Goal: Task Accomplishment & Management: Manage account settings

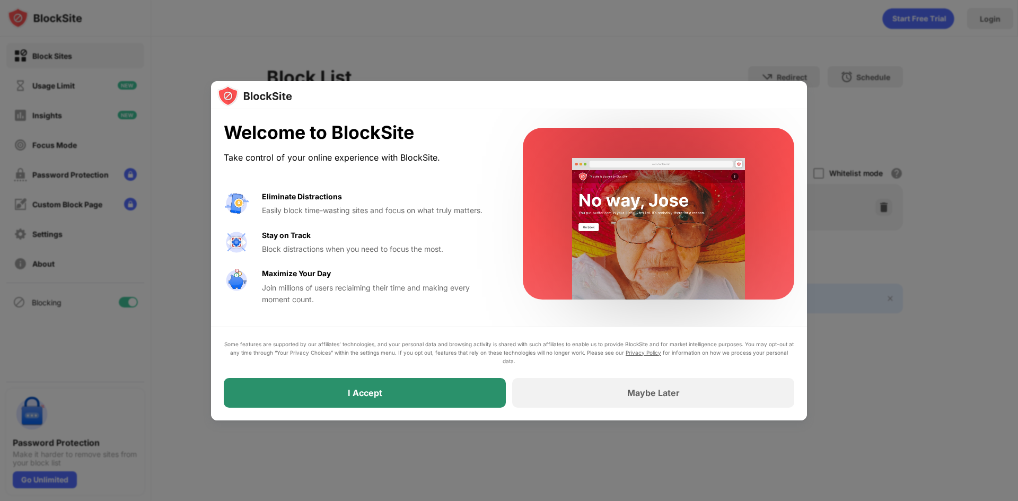
click at [386, 391] on div "I Accept" at bounding box center [365, 393] width 282 height 30
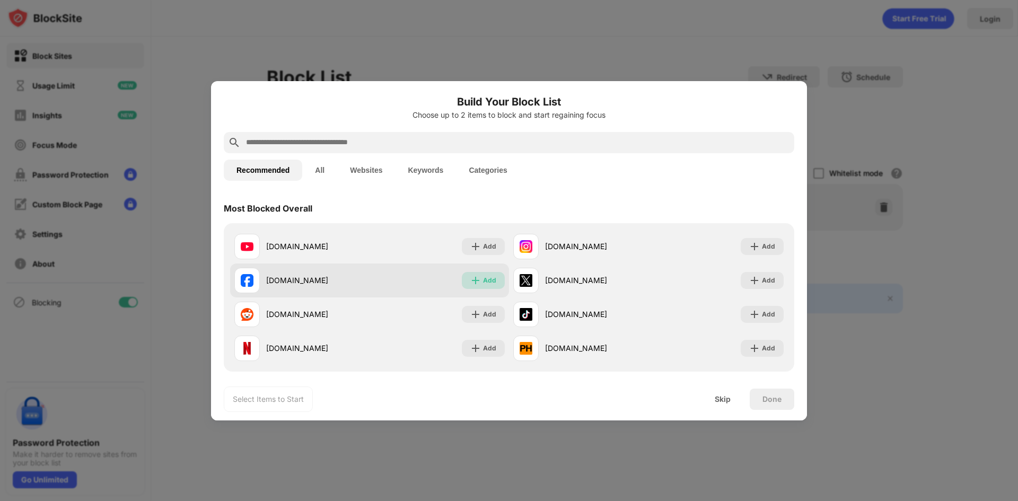
click at [483, 282] on div "Add" at bounding box center [489, 280] width 13 height 11
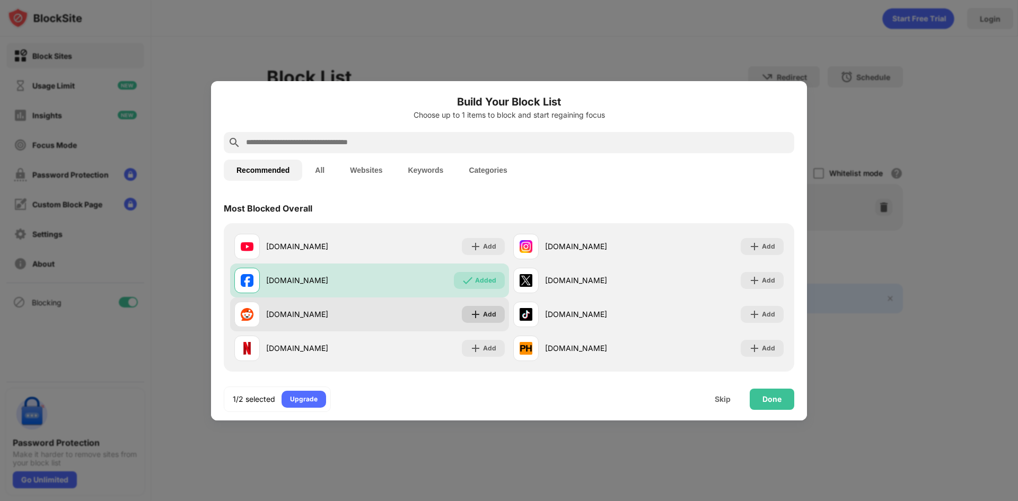
click at [483, 315] on div "Add" at bounding box center [489, 314] width 13 height 11
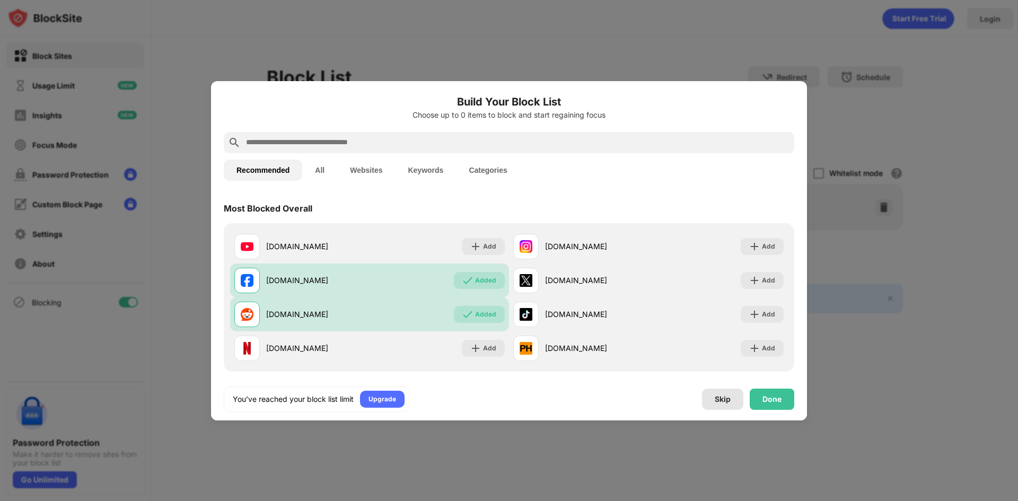
click at [721, 402] on div "Skip" at bounding box center [723, 399] width 16 height 8
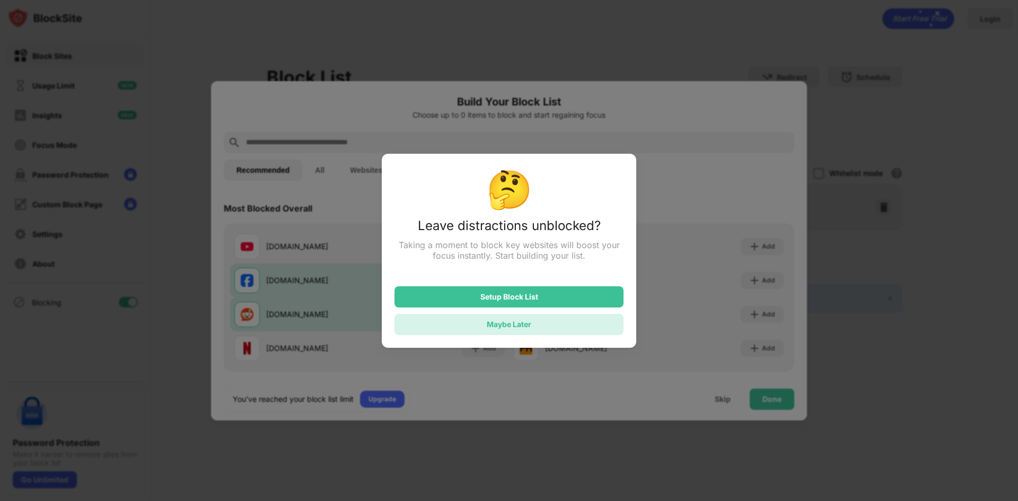
click at [518, 329] on div "Maybe Later" at bounding box center [509, 324] width 45 height 9
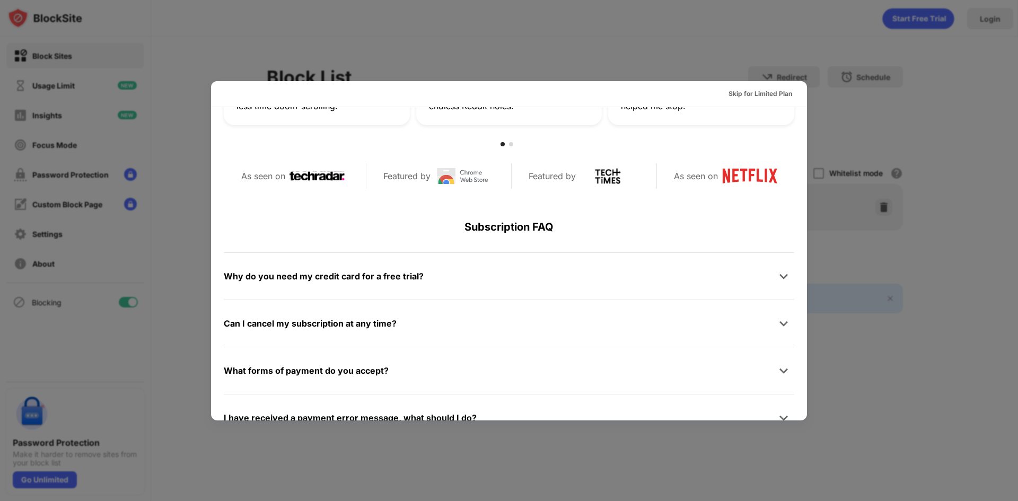
scroll to position [517, 0]
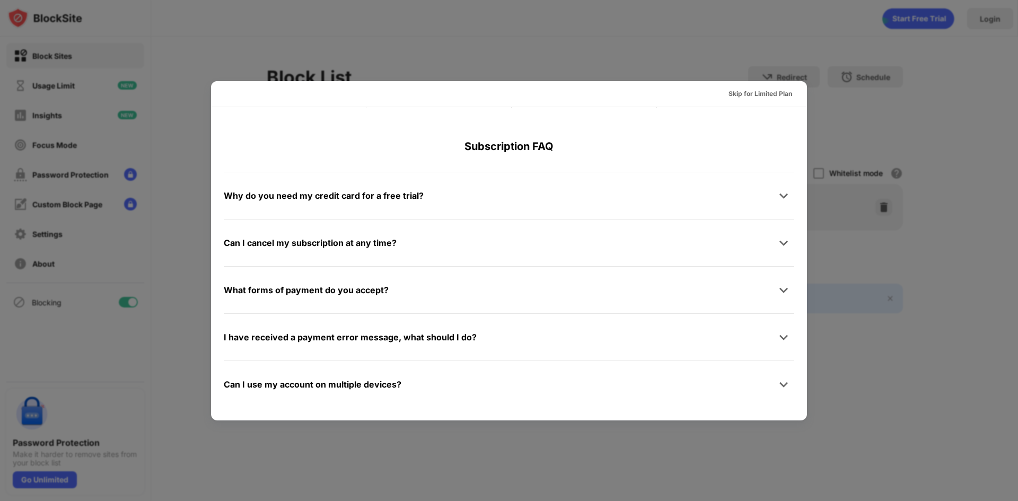
click at [915, 428] on div at bounding box center [509, 250] width 1018 height 501
click at [778, 96] on div "Skip for Limited Plan" at bounding box center [760, 94] width 64 height 11
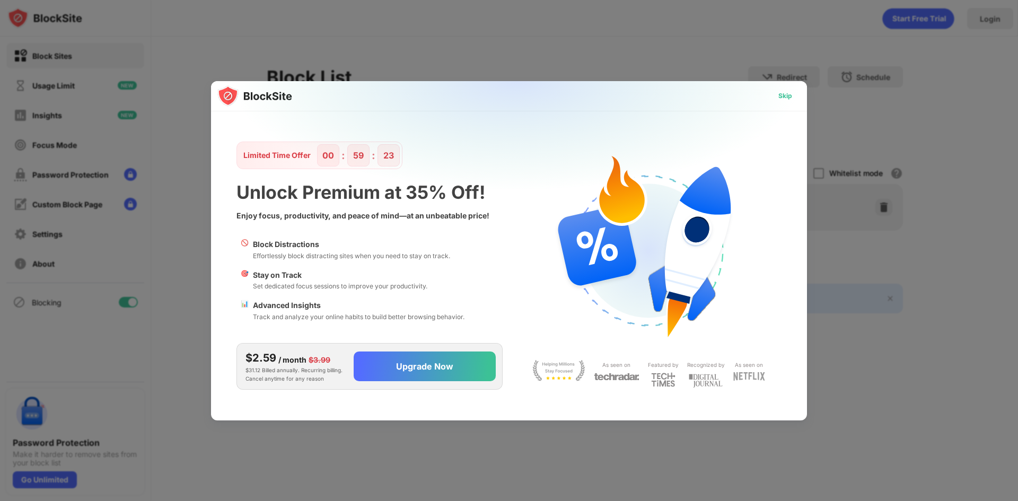
click at [792, 91] on div "Skip" at bounding box center [785, 96] width 14 height 11
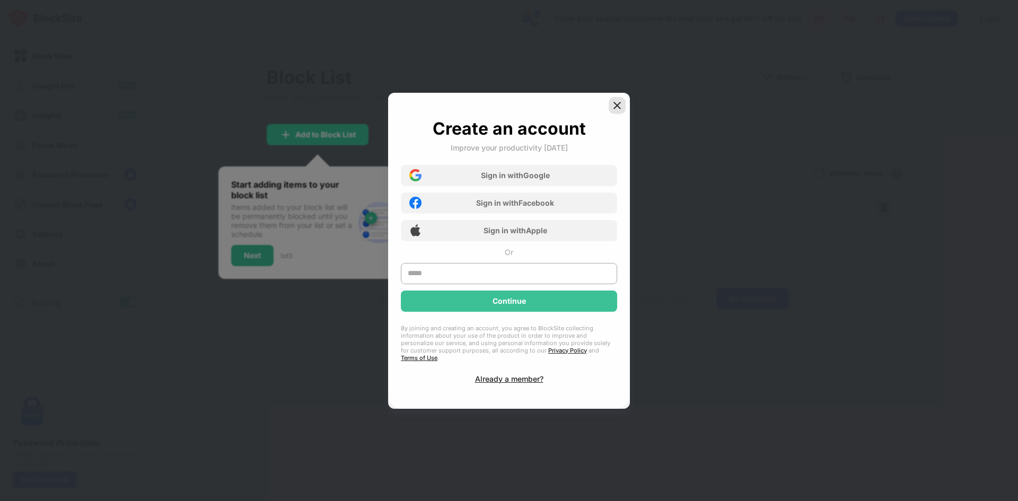
click at [622, 111] on img at bounding box center [617, 105] width 11 height 11
